Goal: Navigation & Orientation: Go to known website

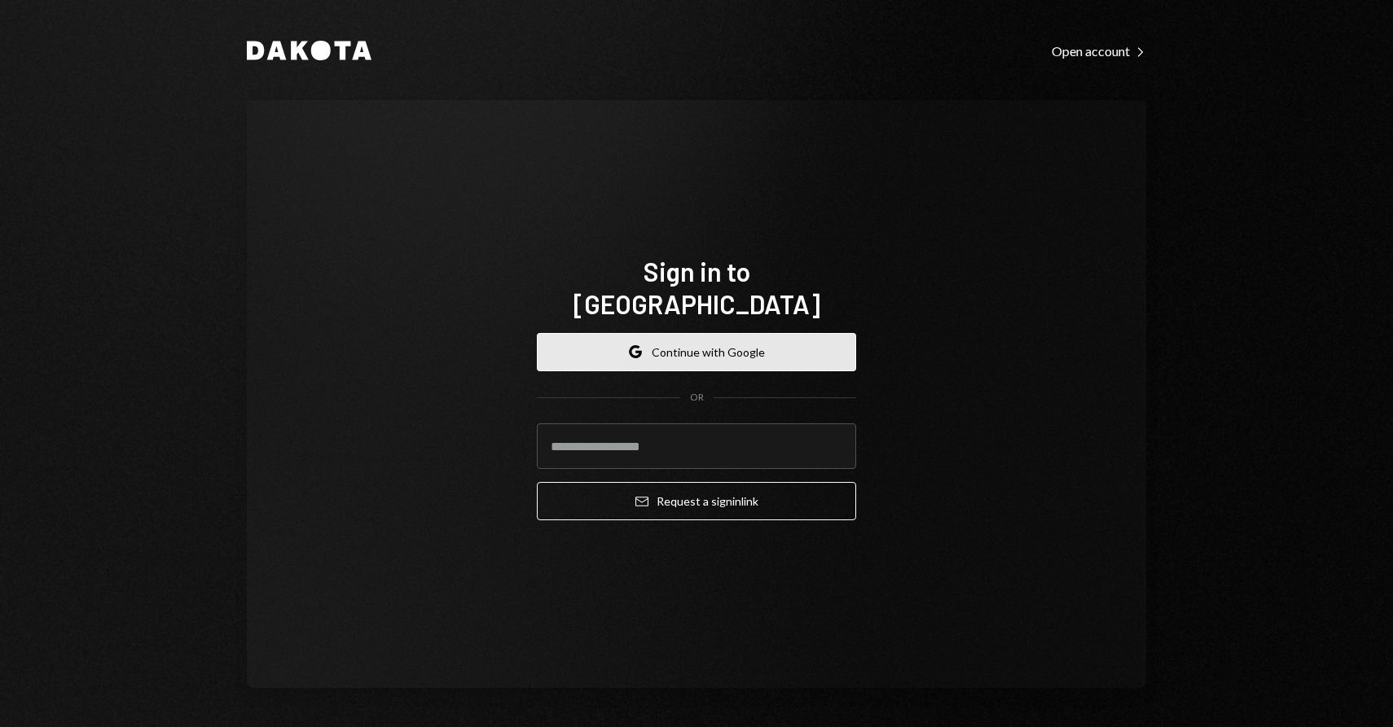
click at [675, 333] on button "Google Continue with Google" at bounding box center [696, 352] width 319 height 38
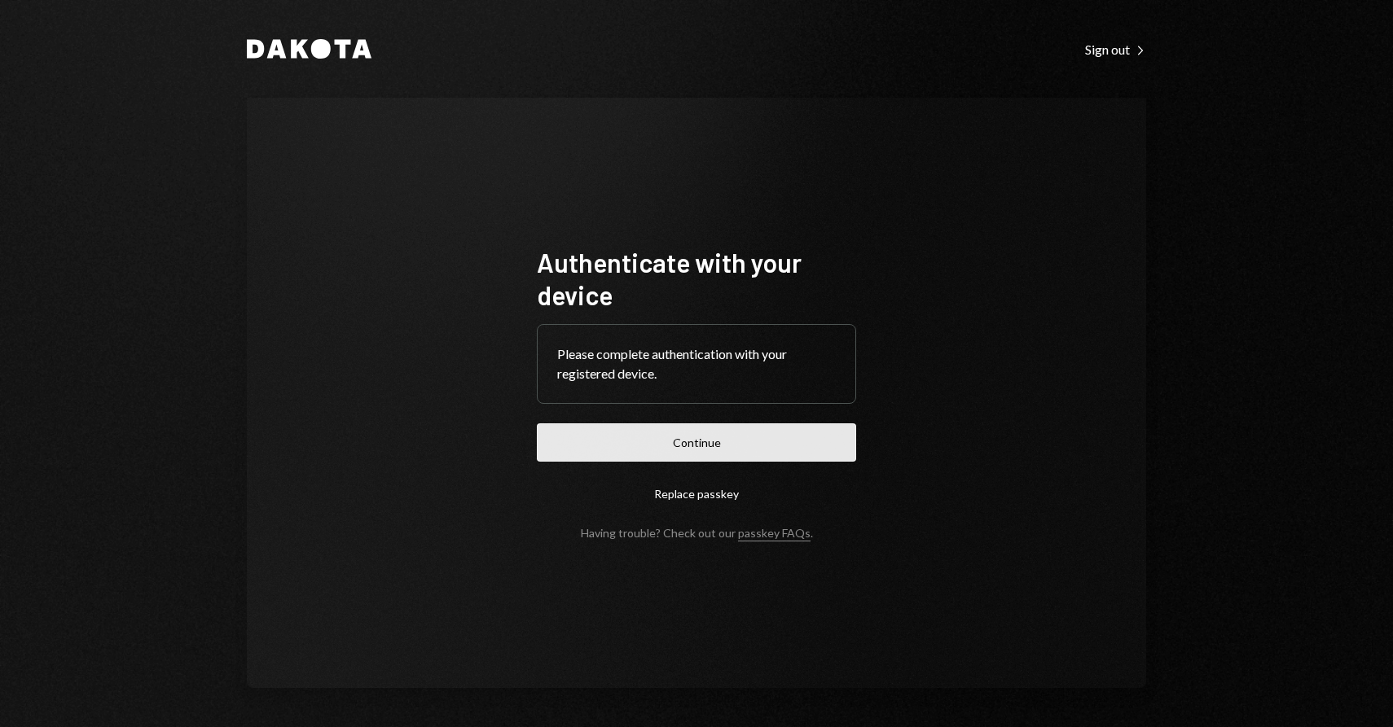
click at [718, 448] on button "Continue" at bounding box center [696, 443] width 319 height 38
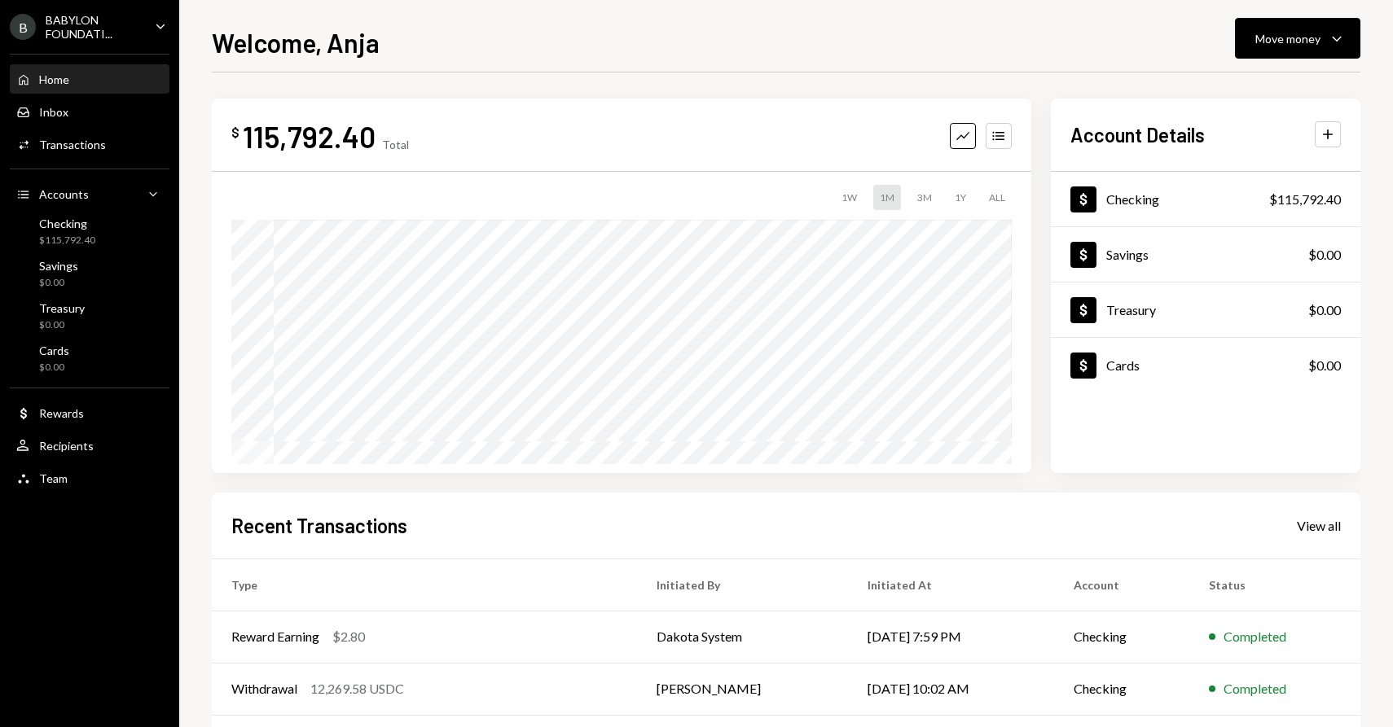
click at [100, 29] on div "BABYLON FOUNDATI..." at bounding box center [94, 27] width 96 height 28
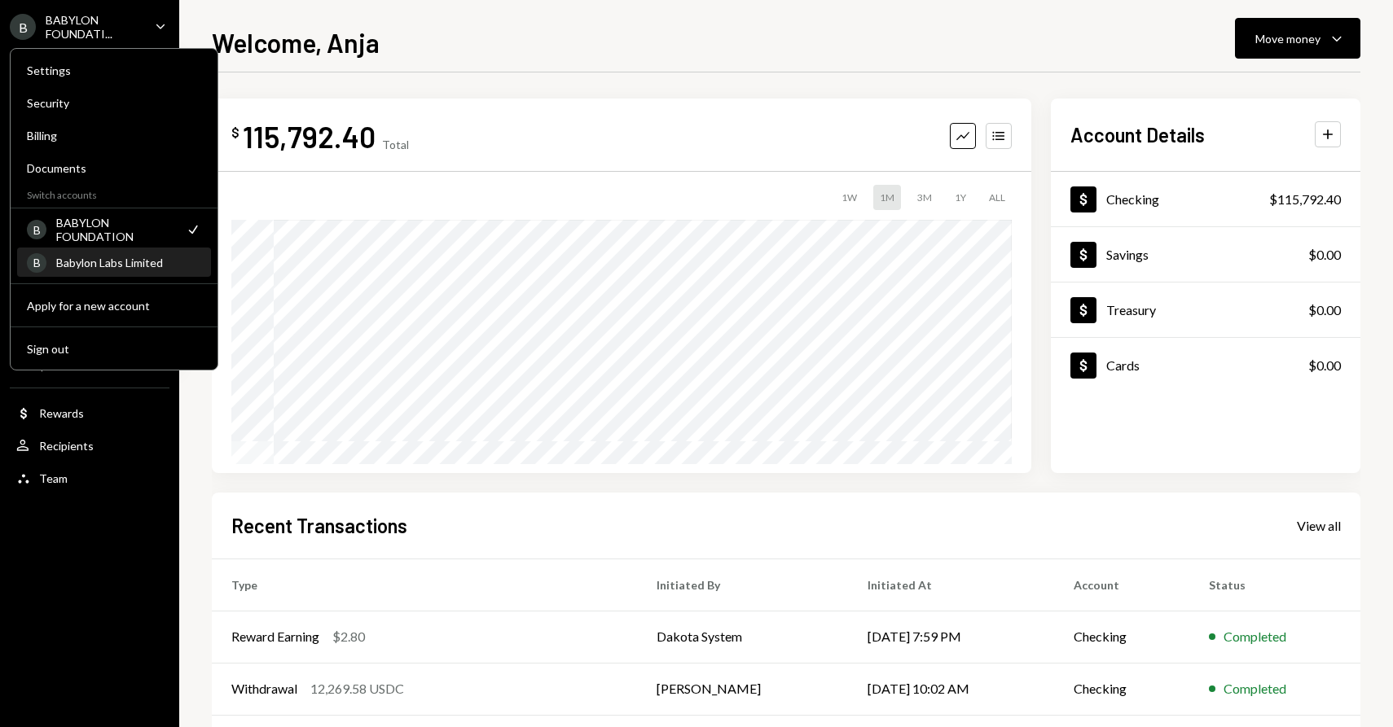
click at [121, 269] on div "B Babylon Labs Limited" at bounding box center [114, 263] width 174 height 28
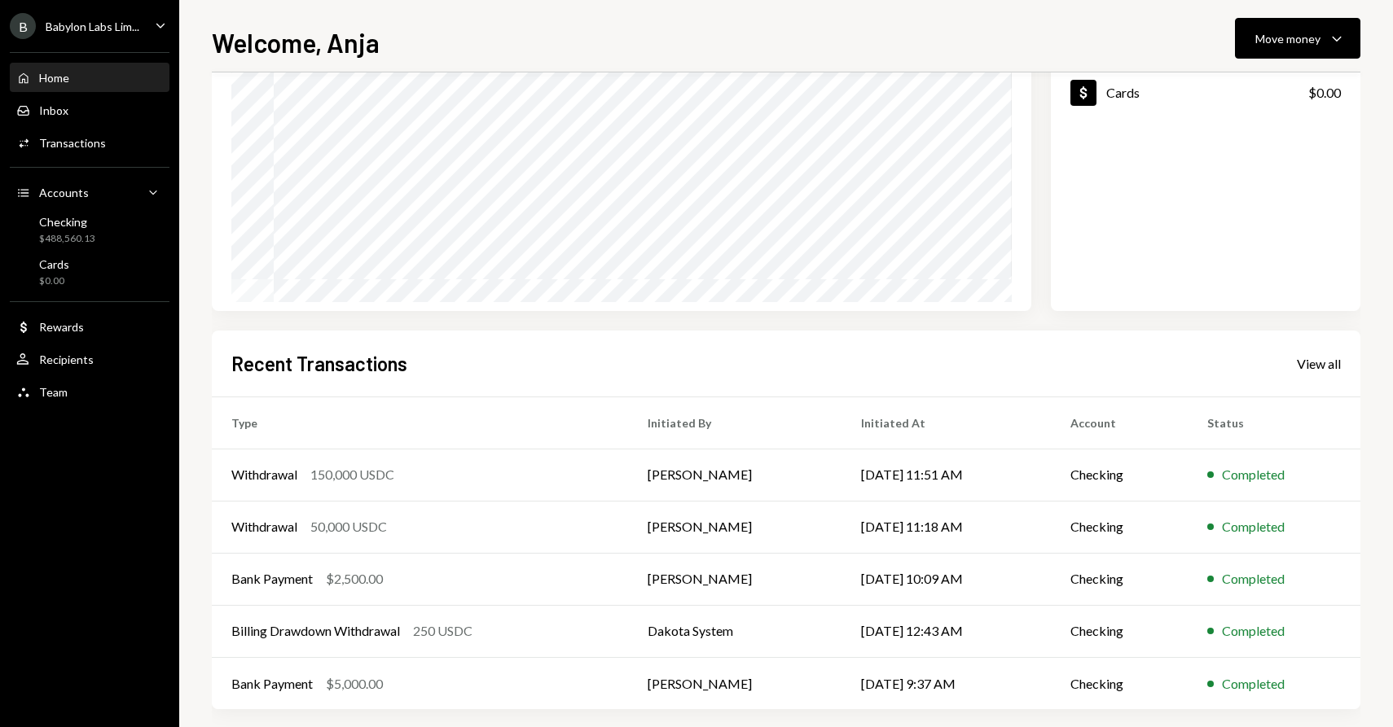
scroll to position [167, 0]
